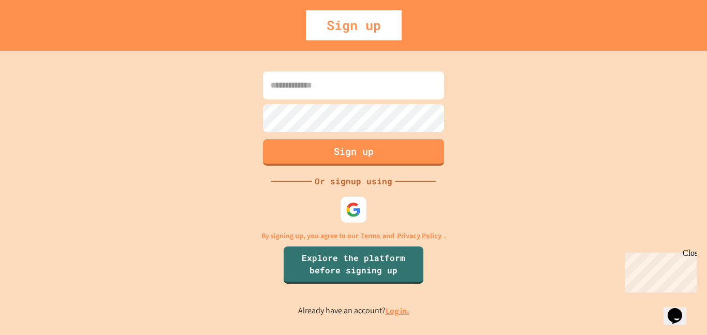
click at [408, 98] on input at bounding box center [353, 85] width 181 height 28
click at [393, 313] on link "Log in." at bounding box center [398, 310] width 24 height 11
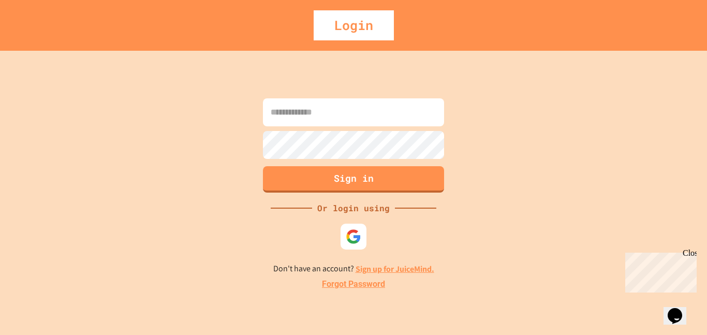
click at [312, 111] on input at bounding box center [353, 112] width 181 height 28
type input "**********"
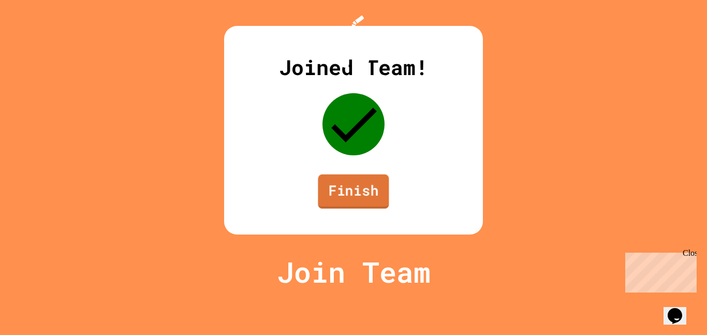
click at [354, 209] on link "Finish" at bounding box center [353, 191] width 71 height 34
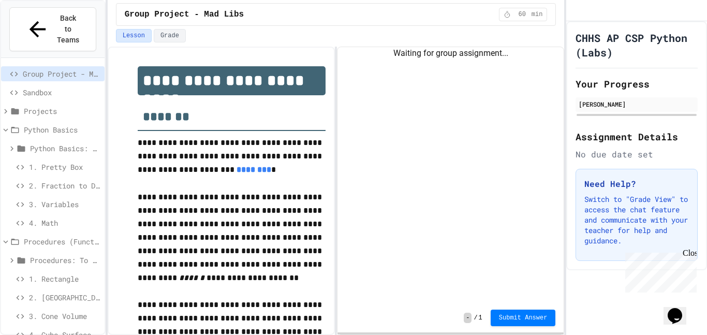
click at [51, 159] on div "1. Pretty Box" at bounding box center [52, 168] width 103 height 19
click at [52, 161] on span "1. Pretty Box" at bounding box center [64, 166] width 71 height 11
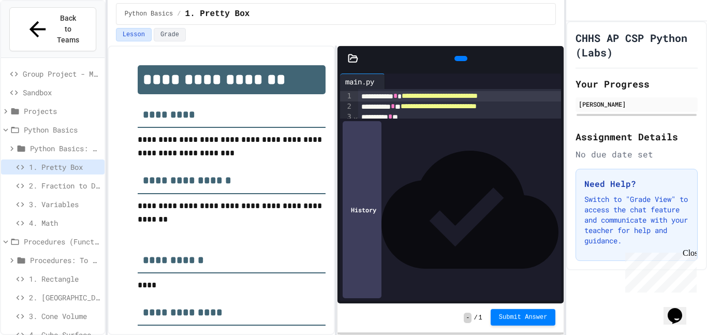
click at [516, 323] on button "Submit Answer" at bounding box center [523, 317] width 65 height 17
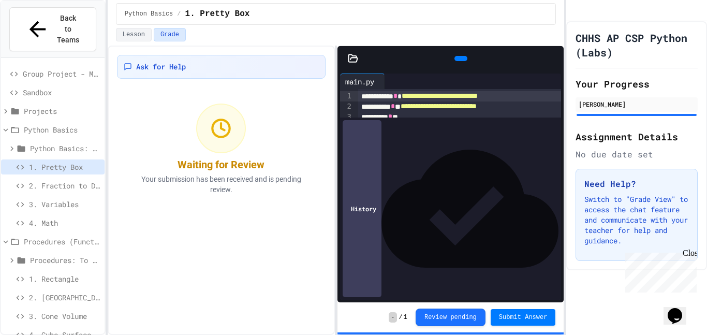
click at [81, 180] on span "2. Fraction to Decimal" at bounding box center [64, 185] width 71 height 11
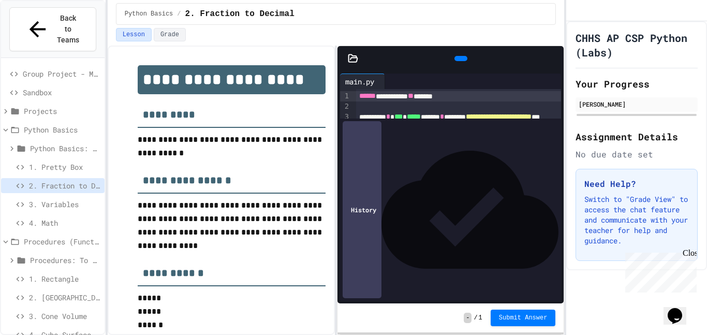
click at [460, 58] on icon at bounding box center [460, 58] width 0 height 0
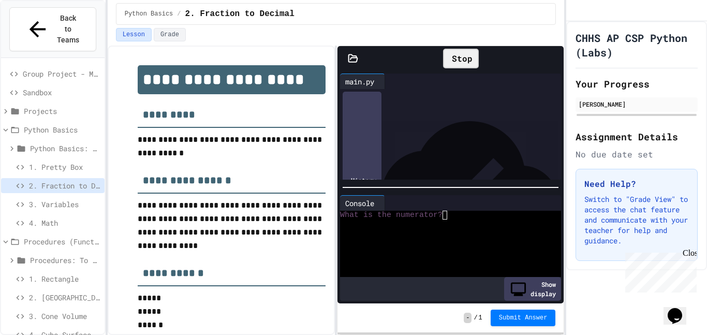
click at [442, 250] on div at bounding box center [445, 250] width 210 height 9
click at [505, 327] on div "- / 1 Submit Answer" at bounding box center [450, 317] width 226 height 29
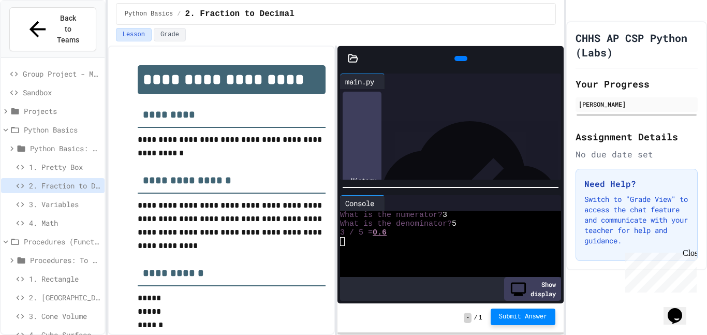
click at [507, 319] on span "Submit Answer" at bounding box center [523, 317] width 49 height 8
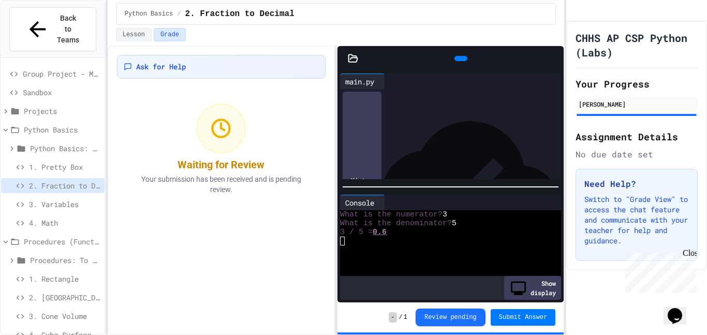
click at [42, 199] on span "3. Variables" at bounding box center [64, 204] width 71 height 11
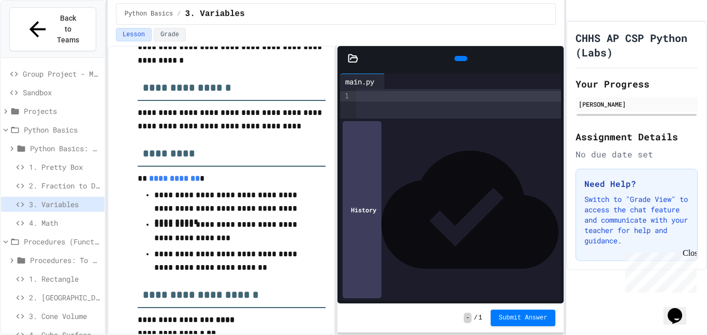
scroll to position [94, 0]
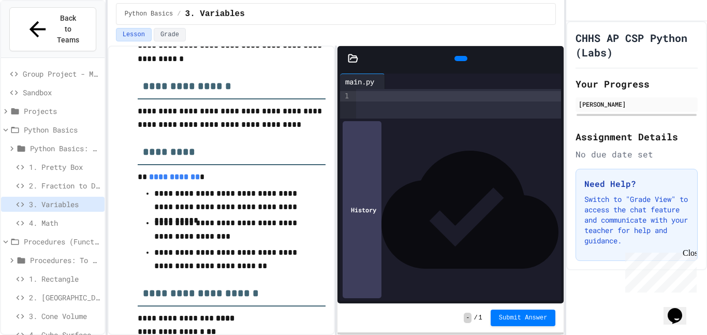
click at [403, 119] on div at bounding box center [458, 103] width 205 height 29
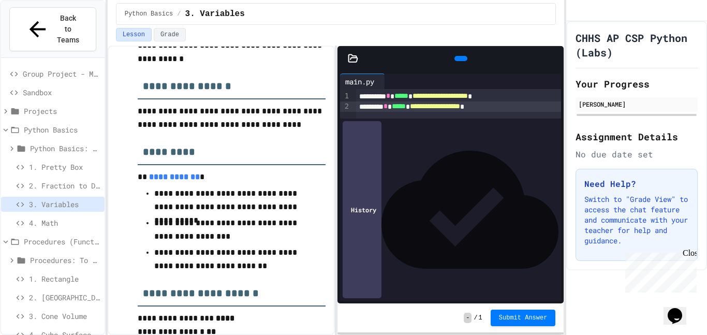
click at [405, 105] on span "*****" at bounding box center [399, 105] width 14 height 7
click at [544, 111] on div "**********" at bounding box center [458, 106] width 205 height 10
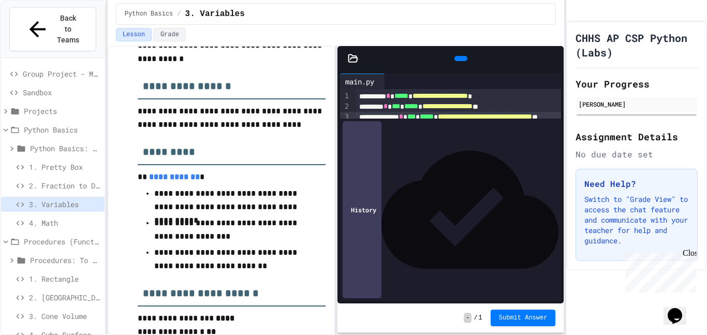
click at [516, 135] on div "**********" at bounding box center [458, 112] width 205 height 46
click at [540, 166] on div "**********" at bounding box center [458, 127] width 205 height 77
click at [464, 61] on icon at bounding box center [467, 64] width 6 height 7
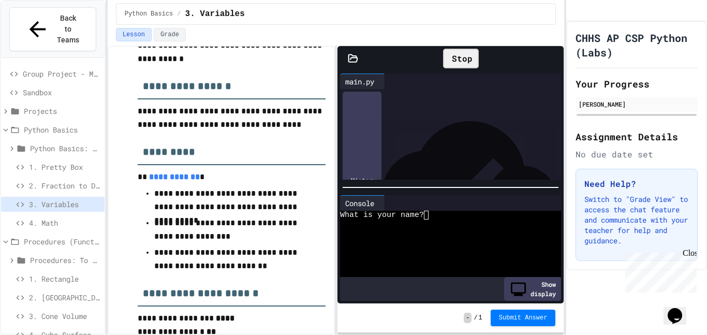
click at [475, 266] on div at bounding box center [445, 267] width 210 height 9
type textarea "*"
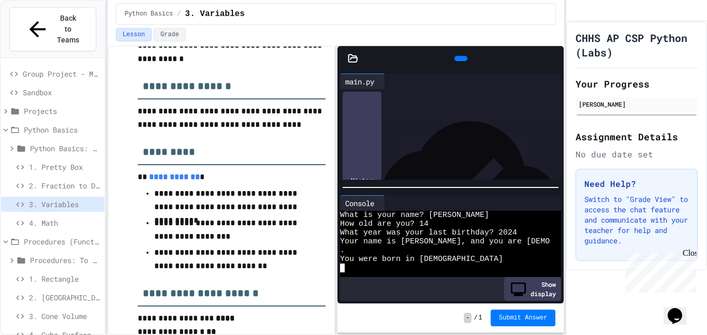
scroll to position [37, 0]
click at [392, 142] on div "**********" at bounding box center [458, 137] width 205 height 21
click at [513, 319] on span "Submit Answer" at bounding box center [523, 317] width 49 height 8
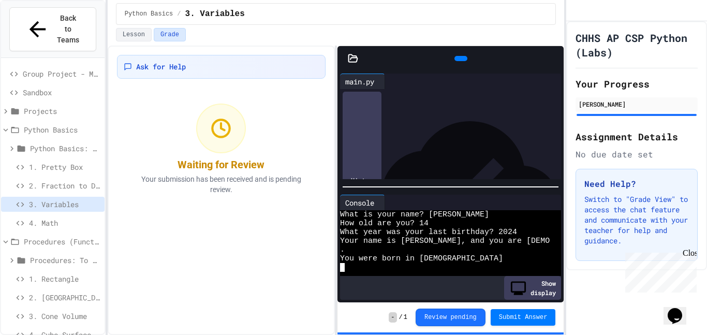
click at [42, 217] on span "4. Math" at bounding box center [64, 222] width 71 height 11
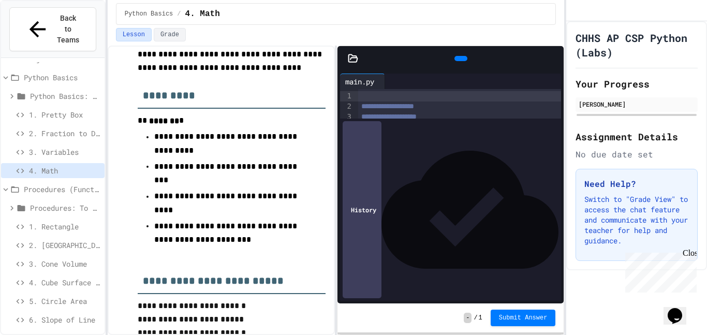
scroll to position [154, 0]
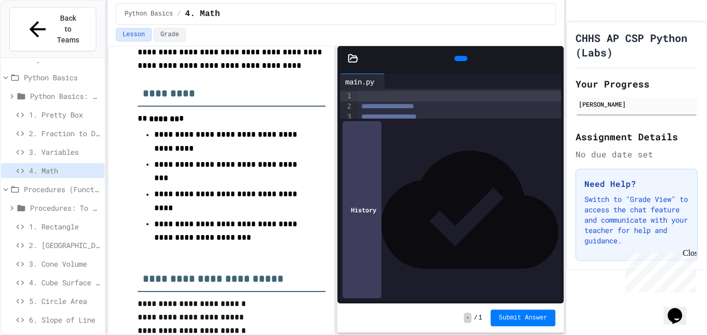
click at [464, 141] on div at bounding box center [459, 137] width 203 height 10
drag, startPoint x: 438, startPoint y: 257, endPoint x: 398, endPoint y: 97, distance: 164.3
click at [398, 97] on div "**********" at bounding box center [459, 321] width 203 height 464
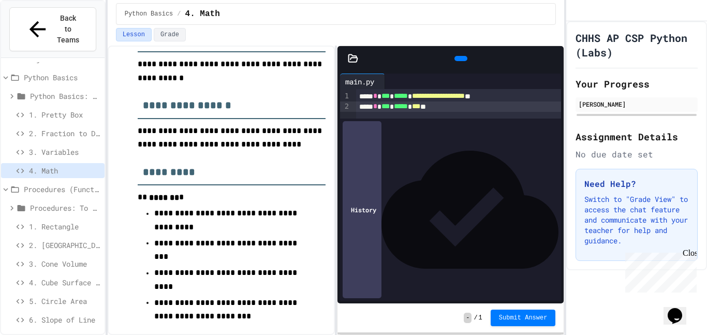
scroll to position [100, 0]
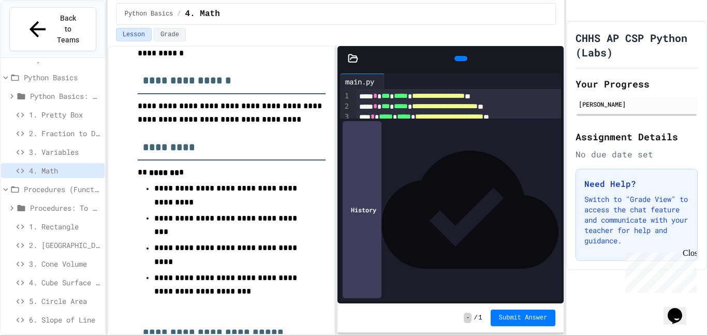
click at [464, 61] on icon at bounding box center [467, 64] width 6 height 7
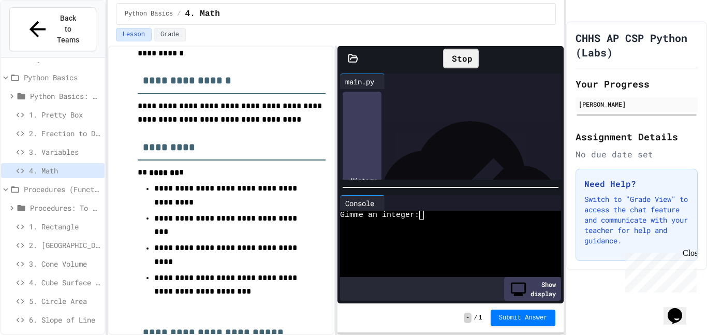
click at [444, 237] on div at bounding box center [445, 241] width 210 height 9
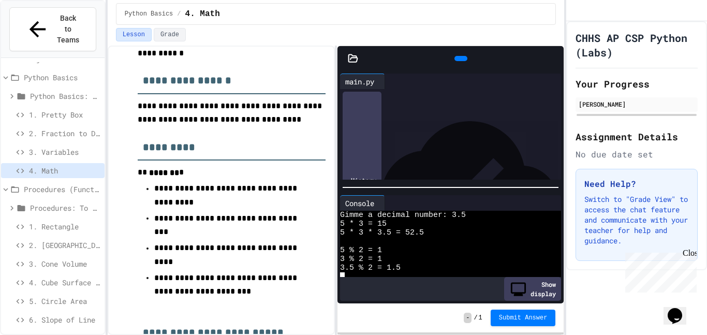
scroll to position [18, 0]
click at [514, 317] on span "Submit Answer" at bounding box center [523, 317] width 49 height 8
